Goal: Task Accomplishment & Management: Complete application form

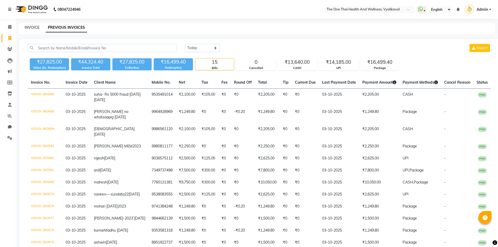
click at [34, 26] on link "INVOICE" at bounding box center [32, 27] width 15 height 5
select select "5972"
select select "service"
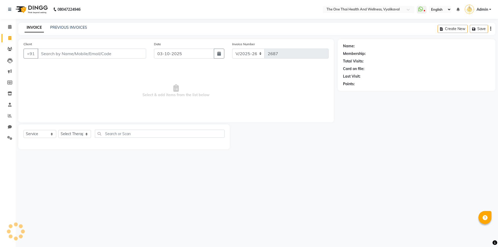
click at [47, 53] on input "Client" at bounding box center [92, 54] width 108 height 10
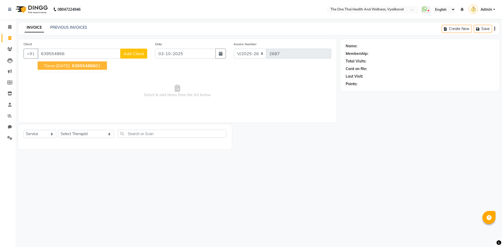
click at [71, 69] on button "tarun [DATE] 639554866 81" at bounding box center [72, 65] width 69 height 8
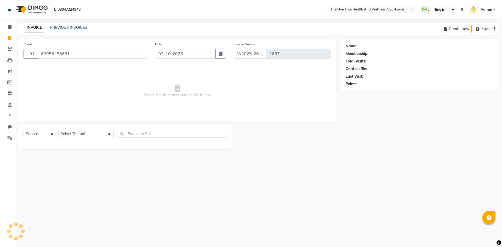
type input "63955486681"
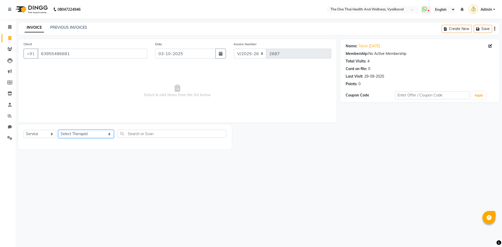
click at [71, 135] on select "Select Therapist [PERSON_NAME] 💚🍏thai therapist Ammy ❤️northeast therapist Beau…" at bounding box center [85, 134] width 55 height 8
select select "91473"
click at [58, 130] on select "Select Therapist [PERSON_NAME] 💚🍏thai therapist Ammy ❤️northeast therapist Beau…" at bounding box center [85, 134] width 55 height 8
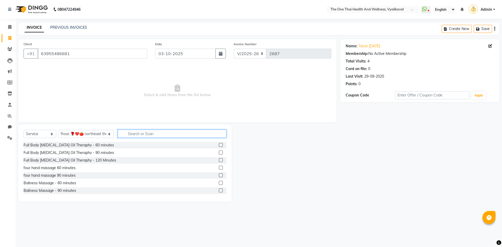
click at [118, 132] on input "text" at bounding box center [172, 134] width 109 height 8
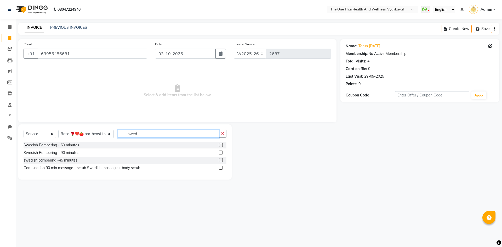
type input "swed"
click at [220, 145] on label at bounding box center [221, 145] width 4 height 4
click at [220, 145] on input "checkbox" at bounding box center [220, 144] width 3 height 3
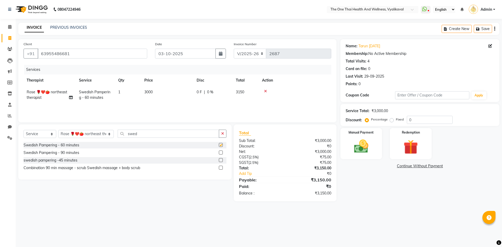
checkbox input "false"
click at [207, 91] on span "0 %" at bounding box center [210, 91] width 6 height 5
select select "91473"
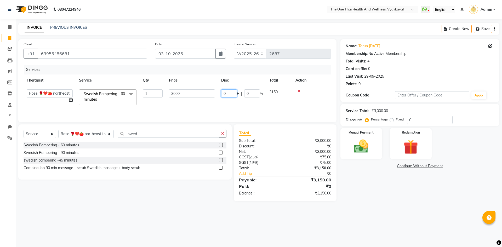
click at [224, 94] on input "0" at bounding box center [229, 93] width 16 height 8
type input "500"
click at [252, 108] on div "Services Therapist Service Qty Price Disc Total Action Admin [PERSON_NAME] 💚🍏th…" at bounding box center [178, 91] width 308 height 52
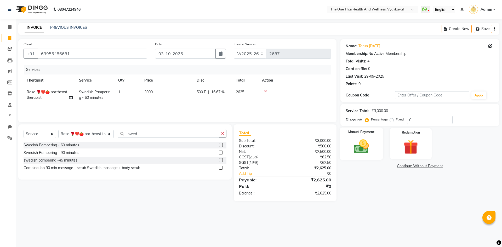
click at [356, 140] on img at bounding box center [361, 146] width 24 height 17
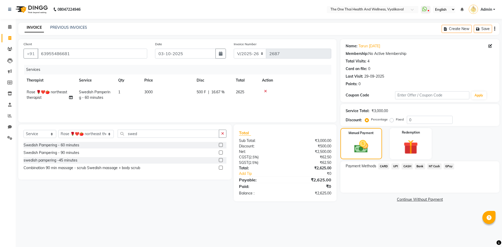
click at [395, 164] on span "UPI" at bounding box center [395, 166] width 8 height 6
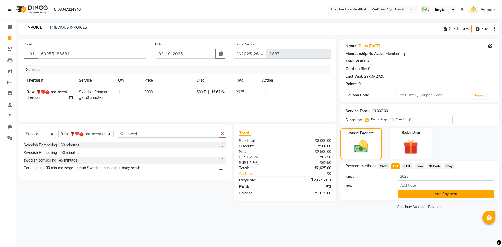
click at [404, 193] on button "Add Payment" at bounding box center [445, 194] width 96 height 8
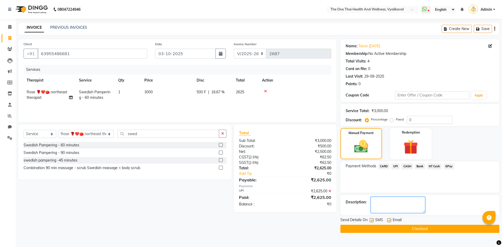
click at [394, 203] on textarea at bounding box center [398, 205] width 54 height 16
type textarea "2192"
click at [378, 231] on button "Checkout" at bounding box center [419, 229] width 159 height 8
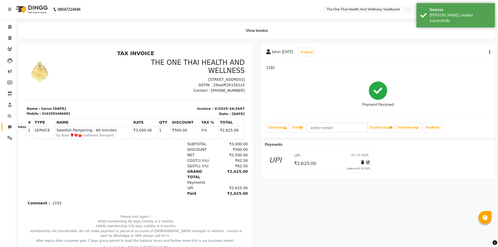
click at [11, 126] on icon at bounding box center [10, 127] width 4 height 4
select select "100"
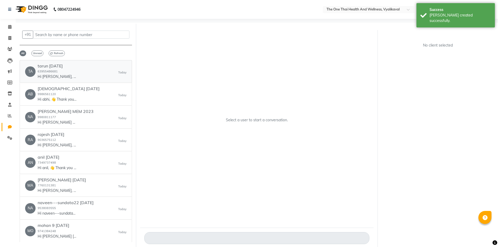
click at [61, 71] on div "tarun [DATE] 63955486681 Hi [PERSON_NAME], 👋 Thank you for visiting THE ONE THA…" at bounding box center [57, 71] width 39 height 16
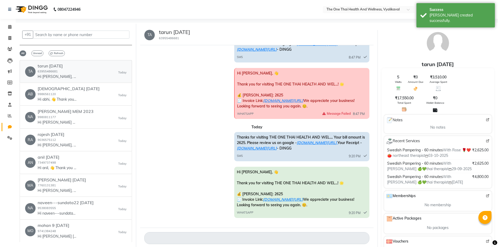
scroll to position [288, 0]
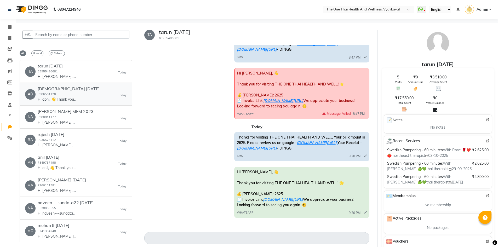
click at [83, 96] on div "AB [DEMOGRAPHIC_DATA] [DATE] 9986561120 Hi abhi, 👋 Thank you for visiting THE O…" at bounding box center [75, 94] width 101 height 16
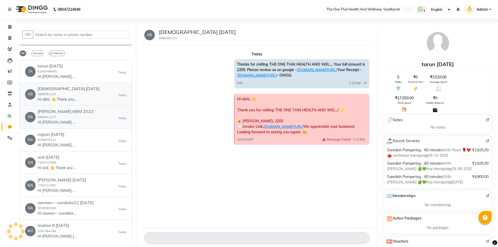
scroll to position [0, 0]
click at [83, 121] on div "NA [PERSON_NAME] MEM 2023 9980811177 Hi [PERSON_NAME] MEM, 👋 Thank you for visi…" at bounding box center [75, 117] width 101 height 16
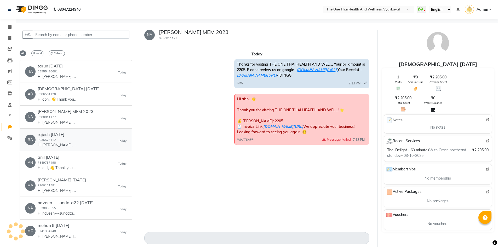
click at [83, 135] on div "RA rajesh [DATE] 9036575112 Hi [PERSON_NAME], 👋 Thank you for visiting THE ONE …" at bounding box center [75, 140] width 101 height 16
click at [101, 162] on div "AN anil [DATE] 7349737498 Hi anil, 👋 Thank you for visiting THE ONE THAI HEALTH…" at bounding box center [75, 163] width 101 height 16
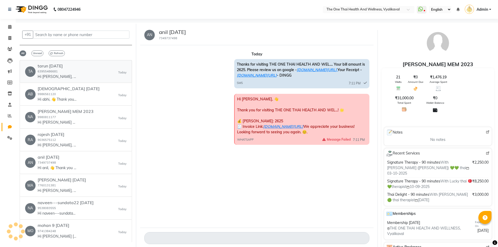
click at [83, 76] on div "TA tarun [DATE] 63955486681 Hi tarun, 👋 Thank you for visiting THE ONE THAI HEA…" at bounding box center [75, 71] width 101 height 16
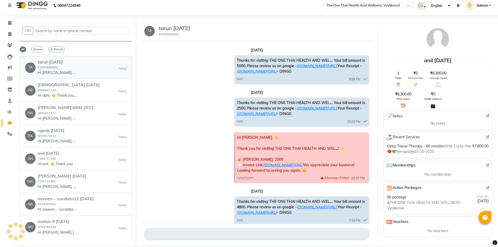
scroll to position [286, 0]
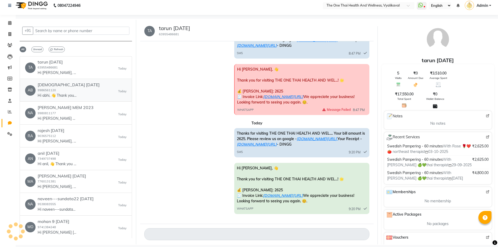
click at [72, 96] on p "Hi abhi, 👋 Thank you for visiting THE ONE THAI HEALTH AND WEL...! 🌟 💰 [PERSON_N…" at bounding box center [57, 95] width 39 height 5
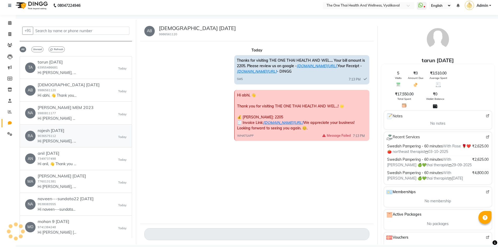
click at [80, 130] on div "RA rajesh [DATE] 9036575112 Hi [PERSON_NAME], 👋 Thank you for visiting THE ONE …" at bounding box center [75, 136] width 101 height 16
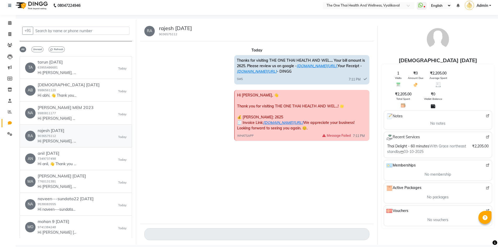
scroll to position [0, 0]
click at [96, 155] on div "AN anil [DATE] 7349737498 Hi anil, 👋 Thank you for visiting THE ONE THAI HEALTH…" at bounding box center [75, 159] width 101 height 16
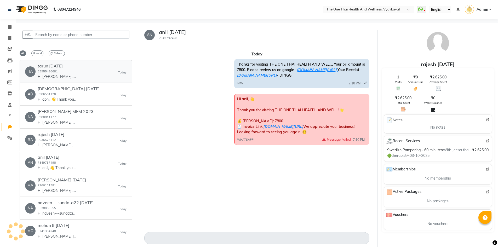
click at [85, 74] on div "TA tarun [DATE] 63955486681 Hi tarun, 👋 Thank you for visiting THE ONE THAI HEA…" at bounding box center [75, 71] width 101 height 16
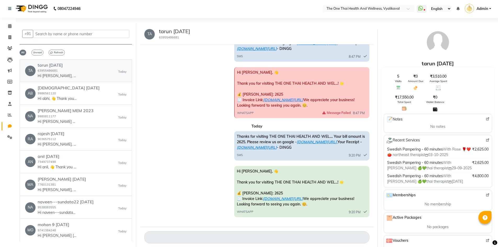
scroll to position [4, 0]
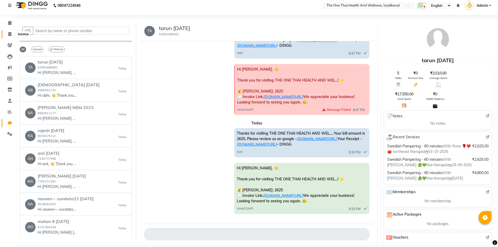
drag, startPoint x: 10, startPoint y: 35, endPoint x: 81, endPoint y: 11, distance: 74.2
click at [10, 35] on icon at bounding box center [9, 34] width 3 height 4
select select "service"
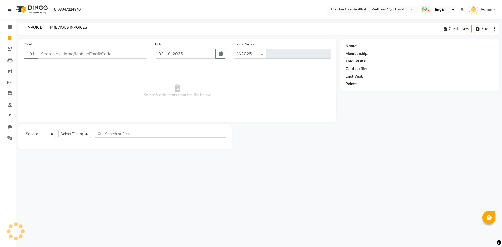
click at [68, 27] on link "PREVIOUS INVOICES" at bounding box center [68, 27] width 37 height 5
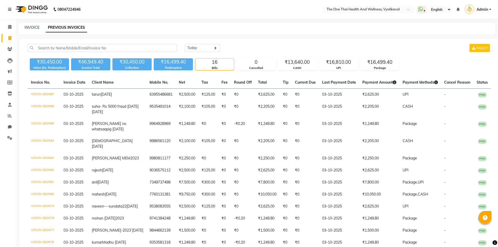
click at [487, 7] on span "Admin" at bounding box center [481, 9] width 11 height 5
click at [465, 38] on link "Sign out" at bounding box center [464, 37] width 48 height 8
